Goal: Transaction & Acquisition: Subscribe to service/newsletter

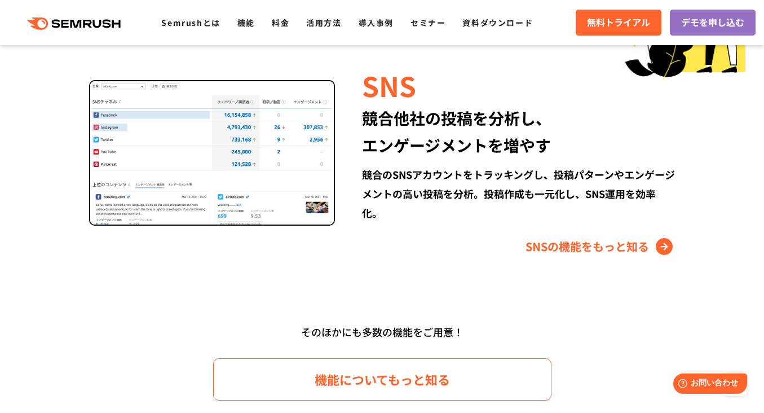
scroll to position [1568, 0]
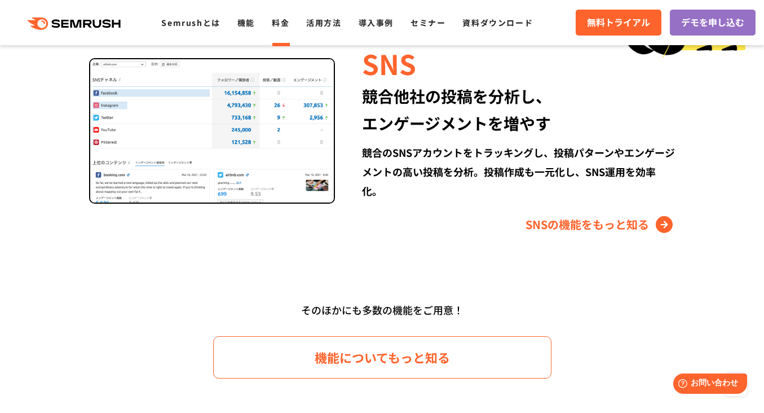
click at [287, 21] on link "料金" at bounding box center [280, 22] width 17 height 11
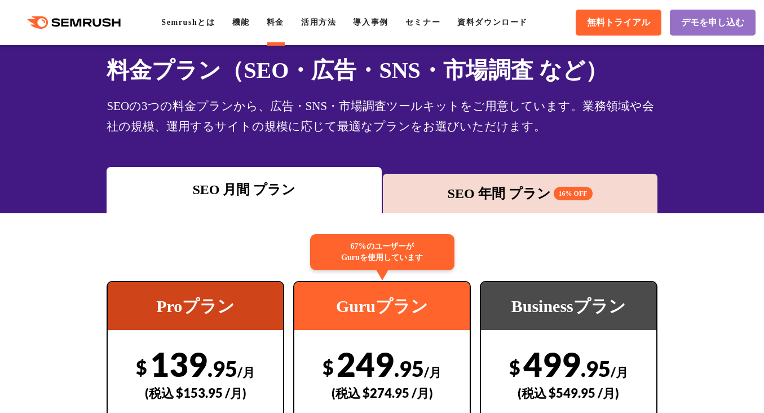
scroll to position [63, 0]
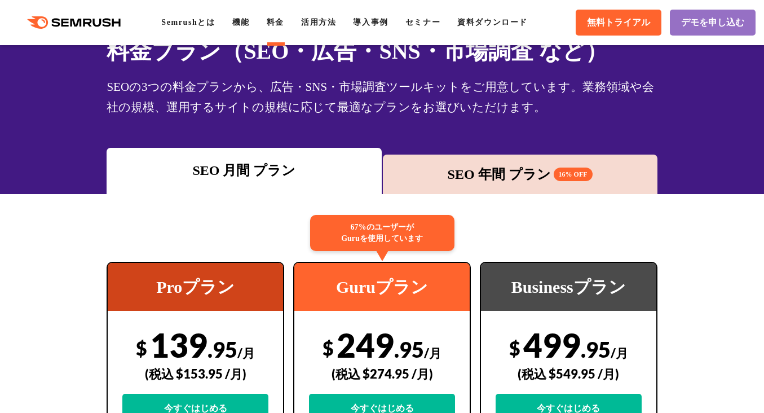
click at [471, 175] on div "SEO 年間 プラン 16% OFF" at bounding box center [520, 174] width 263 height 20
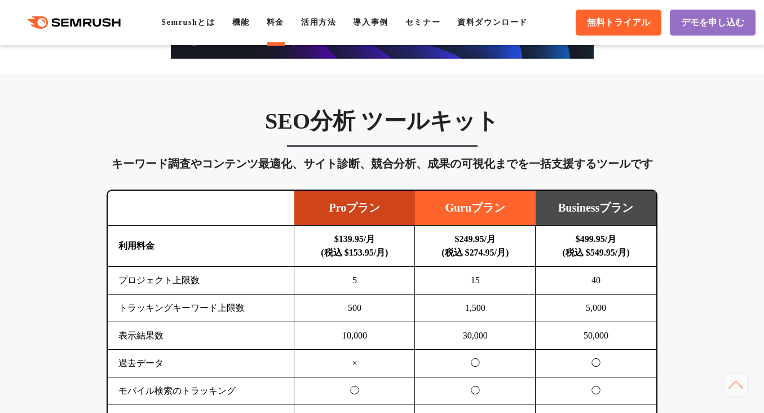
scroll to position [704, 0]
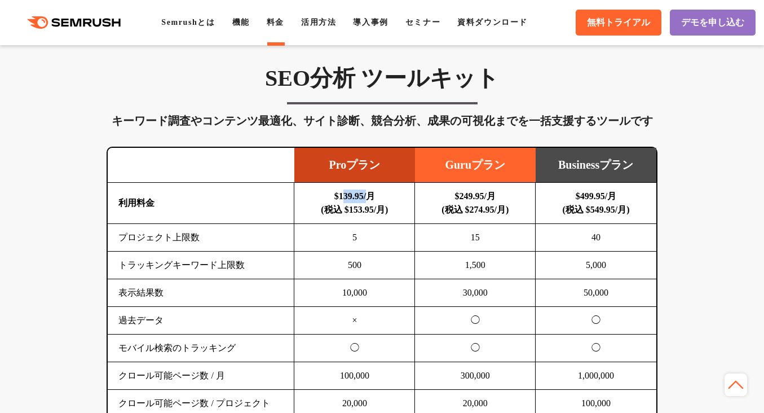
drag, startPoint x: 333, startPoint y: 160, endPoint x: 366, endPoint y: 161, distance: 33.3
click at [366, 191] on b "$139.95/月 (税込 $153.95/月)" at bounding box center [354, 202] width 67 height 23
copy b "139.95"
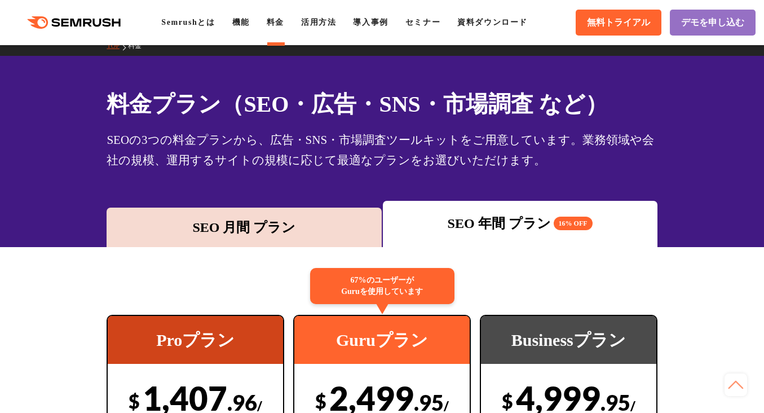
scroll to position [0, 0]
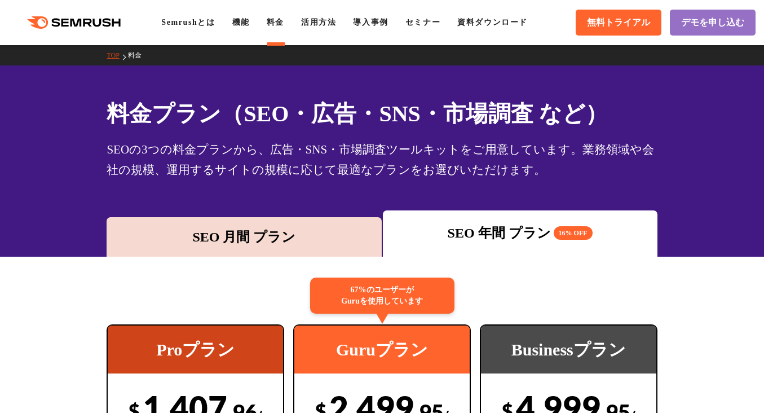
click at [70, 20] on icon ".cls {fill: #FF642D;}" at bounding box center [74, 22] width 127 height 12
